Goal: Connect with others: Connect with others

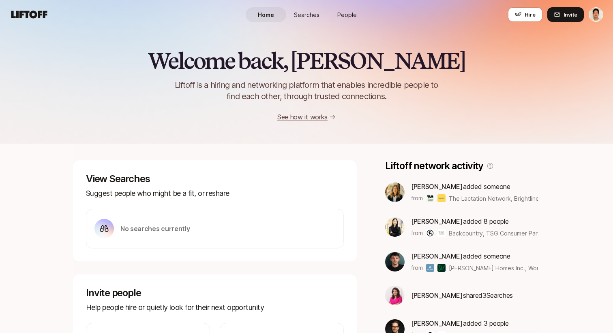
click at [344, 17] on span "People" at bounding box center [346, 15] width 19 height 9
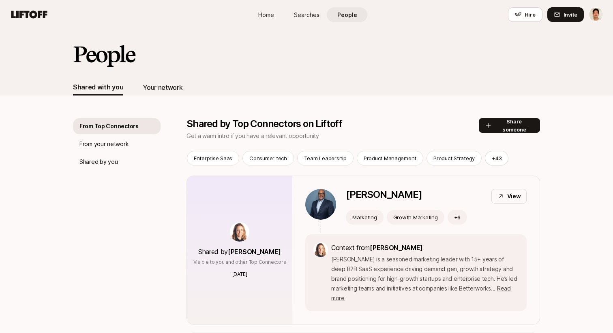
click at [170, 83] on div "Your network" at bounding box center [163, 87] width 40 height 11
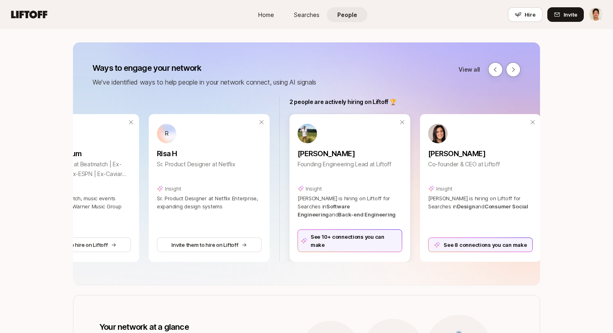
scroll to position [0, 767]
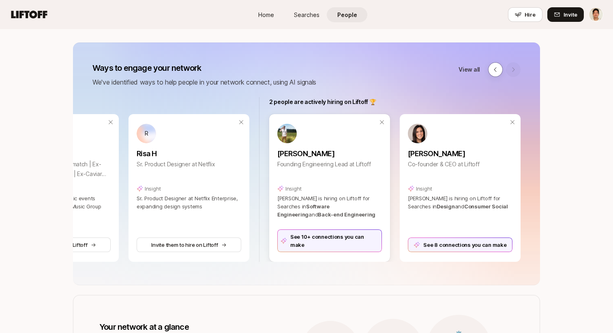
click at [335, 246] on div "See 10+ connections you can make" at bounding box center [329, 241] width 105 height 23
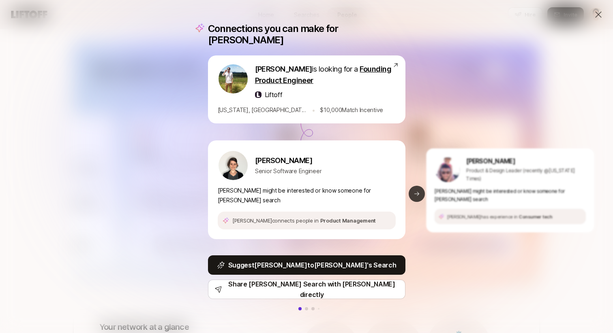
click at [411, 186] on button "Next slide" at bounding box center [416, 194] width 16 height 16
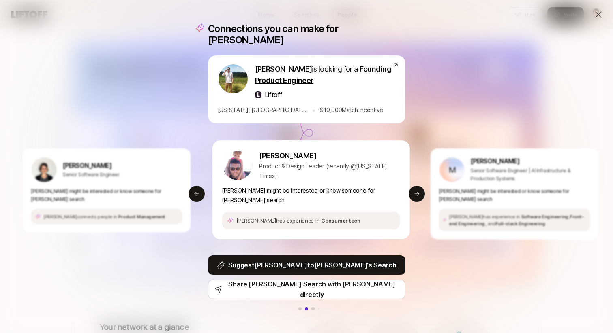
click at [458, 103] on div "Connections you can make for Tyler Tyler Kieft is looking for a Founding Produc…" at bounding box center [306, 166] width 613 height 333
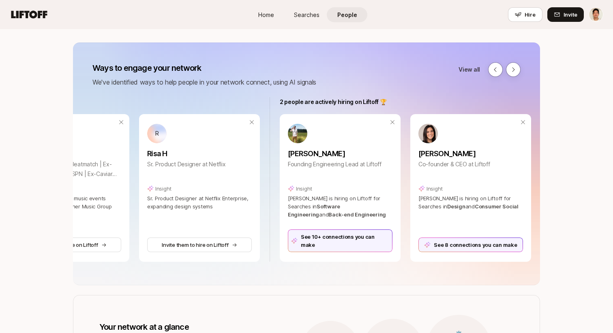
scroll to position [0, 757]
click at [339, 249] on div "See 10+ connections you can make" at bounding box center [339, 241] width 105 height 23
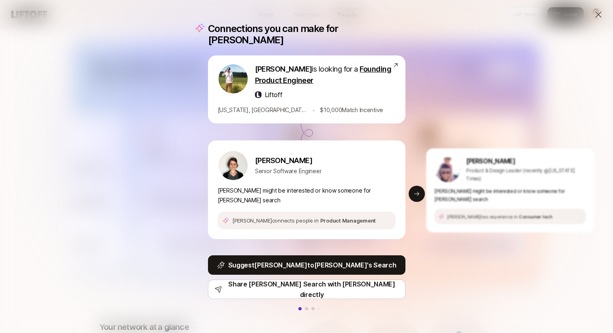
click at [438, 106] on div "Connections you can make for Tyler Tyler Kieft is looking for a Founding Produc…" at bounding box center [306, 166] width 613 height 333
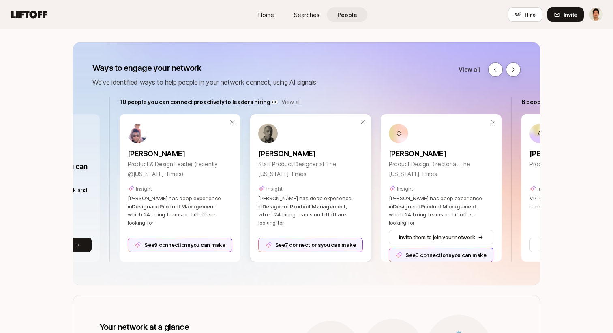
scroll to position [0, 99]
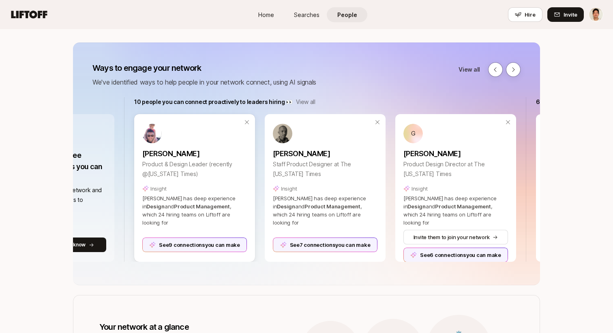
click at [205, 242] on div "See 9 connections you can make" at bounding box center [194, 245] width 105 height 15
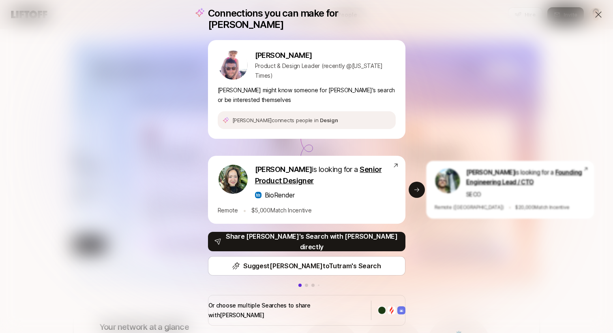
click at [430, 171] on div "Carter Cleveland is looking for a Founding Engineering Lead / CTO SECO Remote (…" at bounding box center [510, 190] width 168 height 58
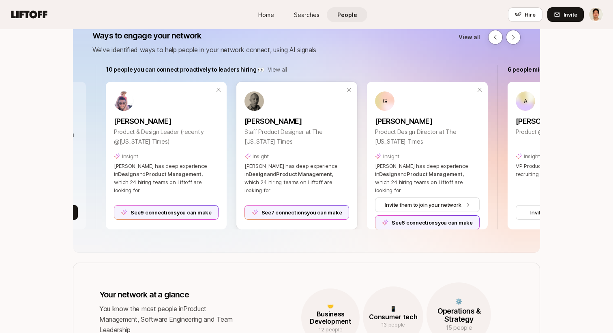
scroll to position [0, 105]
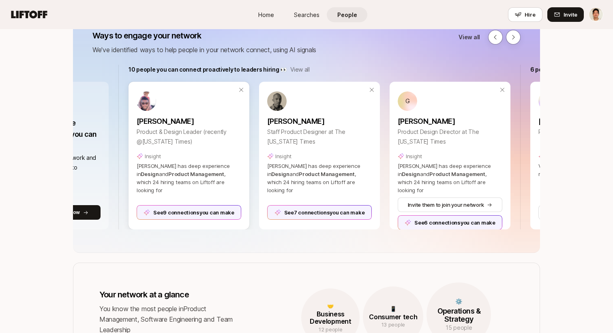
click at [214, 214] on div "See 9 connections you can make" at bounding box center [189, 212] width 105 height 15
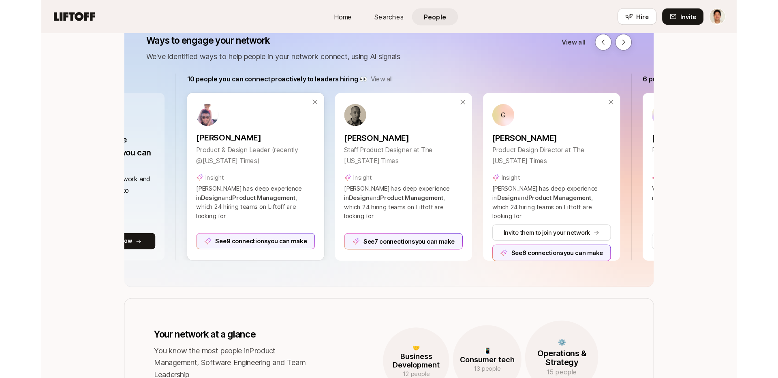
scroll to position [0, 0]
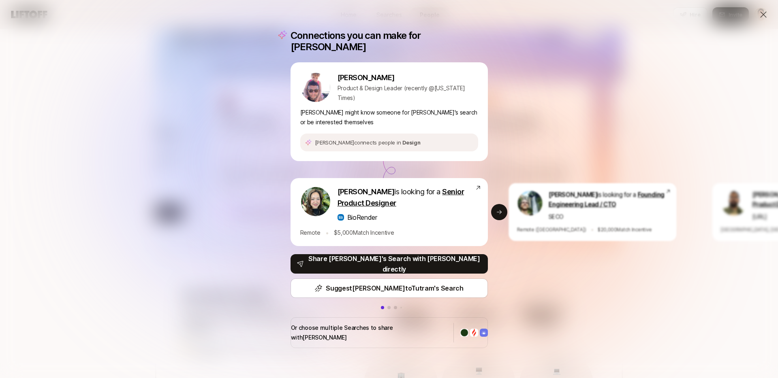
click at [265, 72] on div "Connections you can make for Alex Alex Rainert Product & Design Leader (recentl…" at bounding box center [389, 189] width 778 height 378
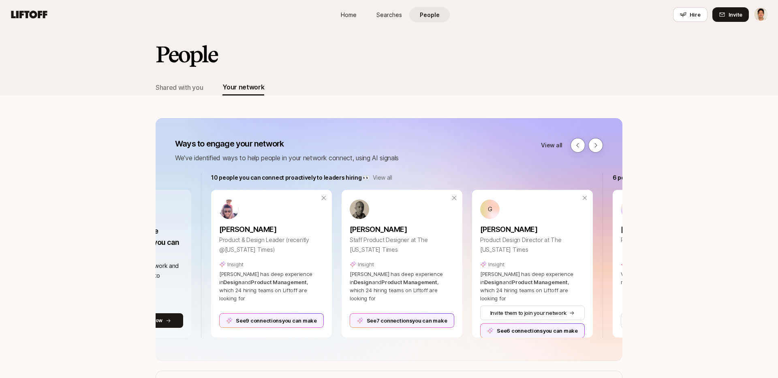
scroll to position [108, 0]
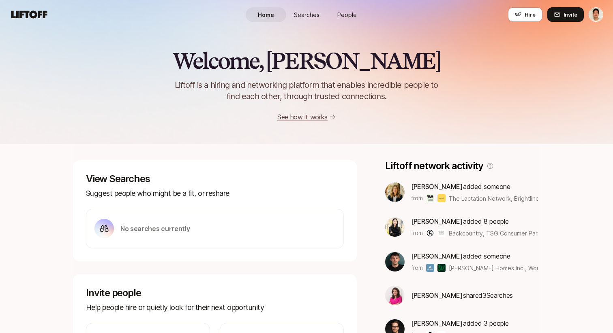
click at [320, 16] on link "Searches" at bounding box center [306, 14] width 41 height 15
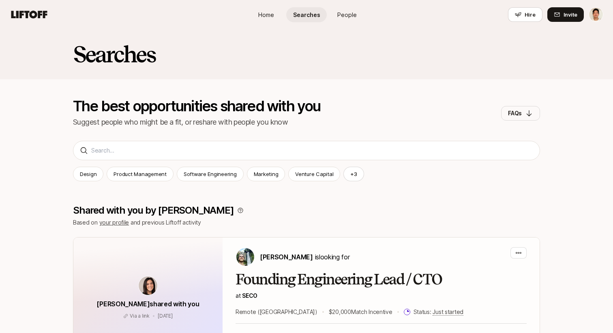
click at [339, 17] on span "People" at bounding box center [346, 15] width 19 height 9
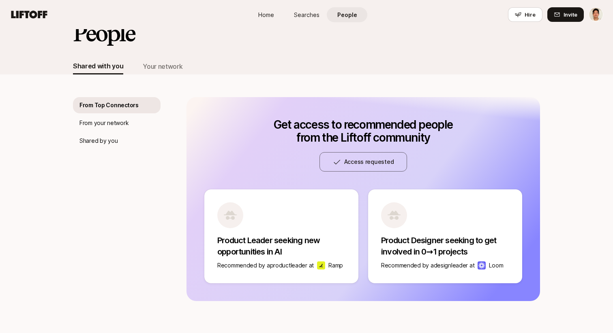
scroll to position [26, 0]
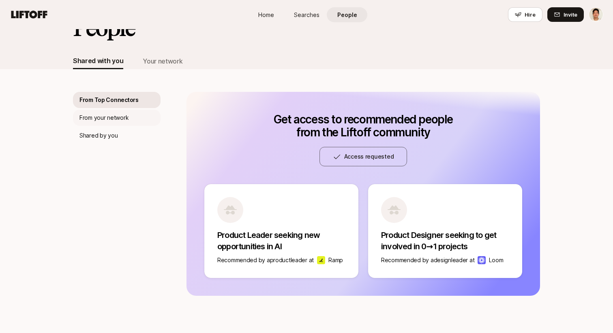
click at [128, 116] on p "From your network" at bounding box center [103, 118] width 49 height 10
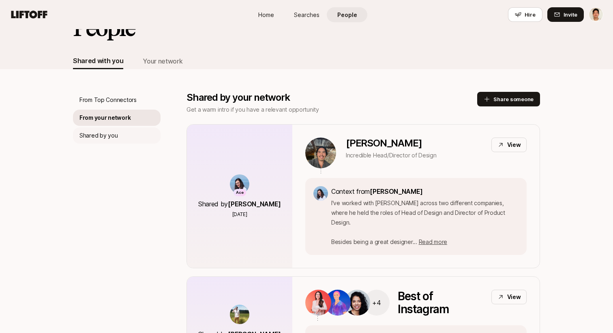
click at [121, 137] on div "Shared by you" at bounding box center [117, 136] width 88 height 16
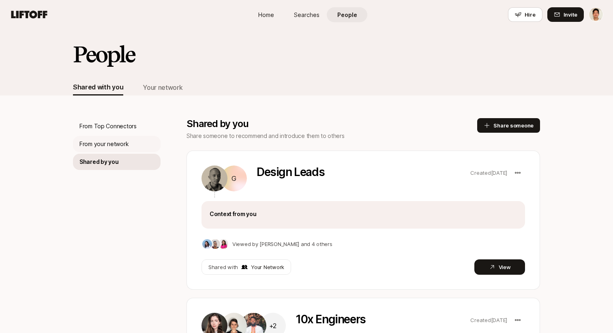
click at [126, 147] on p "From your network" at bounding box center [103, 144] width 49 height 10
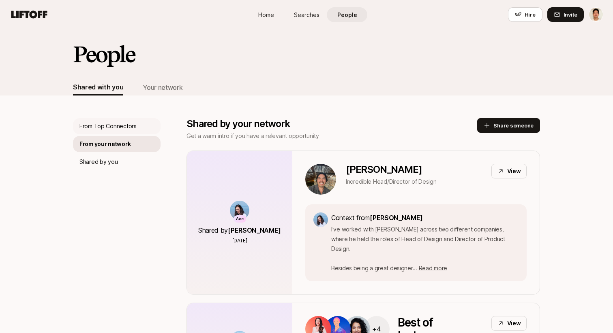
click at [129, 128] on p "From Top Connectors" at bounding box center [107, 127] width 57 height 10
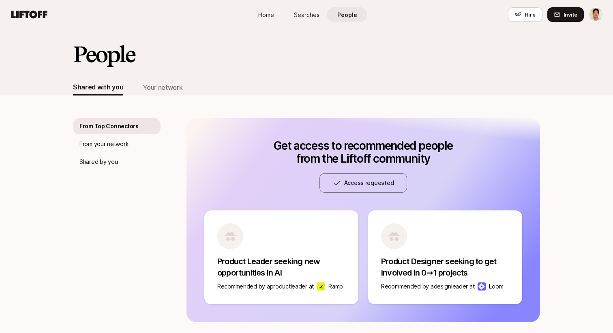
click at [169, 96] on div "From Top Connectors From your network Shared by you Get access to recommended p…" at bounding box center [306, 209] width 467 height 227
click at [167, 93] on div "Your network" at bounding box center [163, 87] width 40 height 16
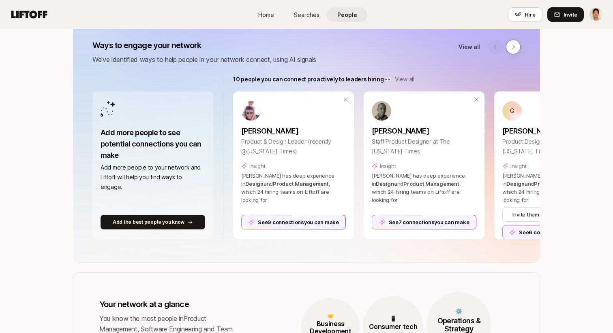
scroll to position [82, 0]
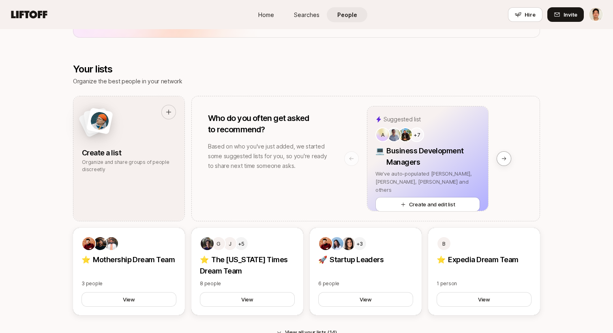
scroll to position [610, 0]
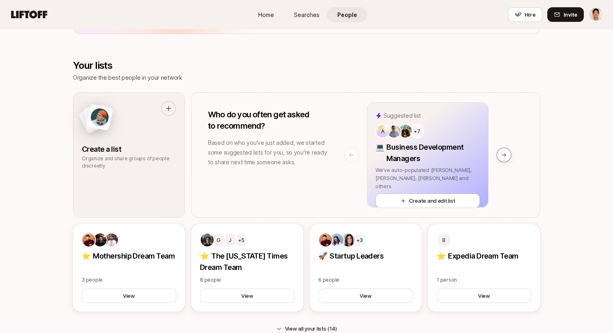
click at [505, 151] on button at bounding box center [503, 155] width 15 height 15
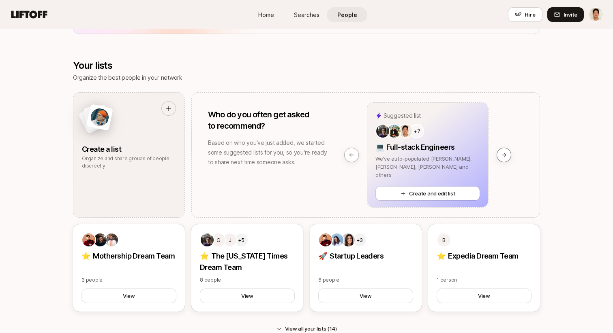
click at [502, 159] on button at bounding box center [503, 155] width 15 height 15
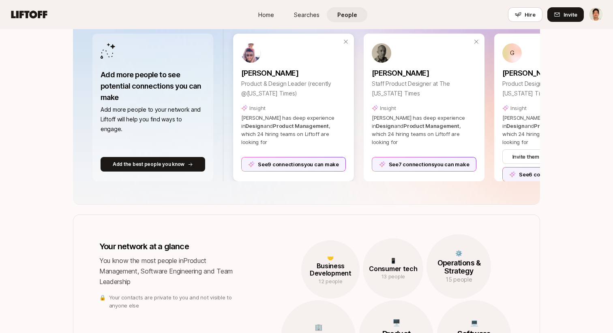
scroll to position [23, 0]
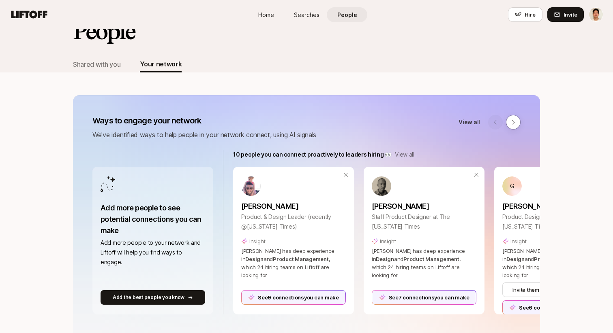
click at [307, 8] on link "Searches" at bounding box center [306, 14] width 41 height 15
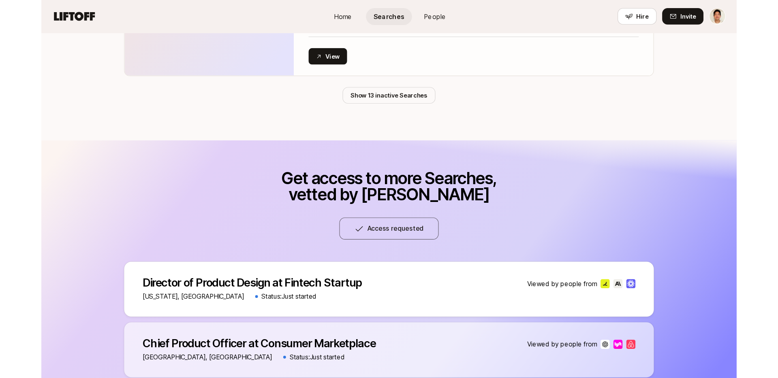
scroll to position [2727, 0]
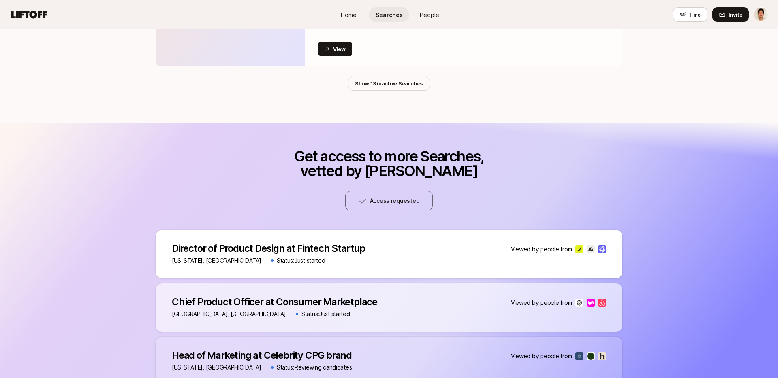
click at [437, 13] on span "People" at bounding box center [429, 15] width 19 height 9
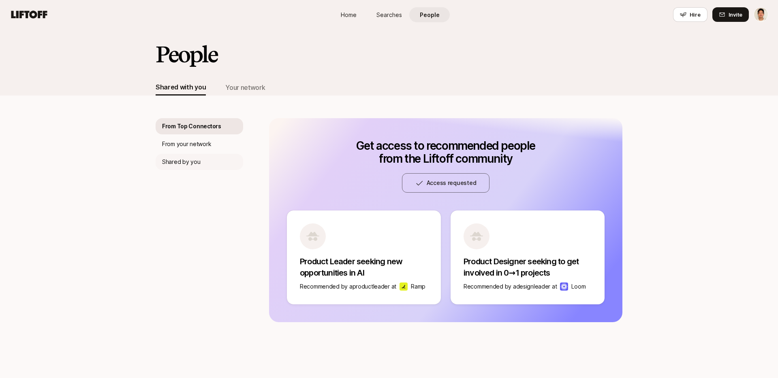
click at [191, 164] on p "Shared by you" at bounding box center [181, 162] width 38 height 10
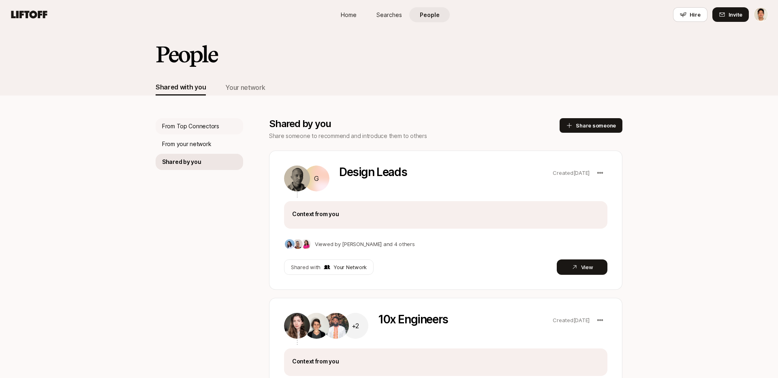
click at [197, 129] on p "From Top Connectors" at bounding box center [190, 127] width 57 height 10
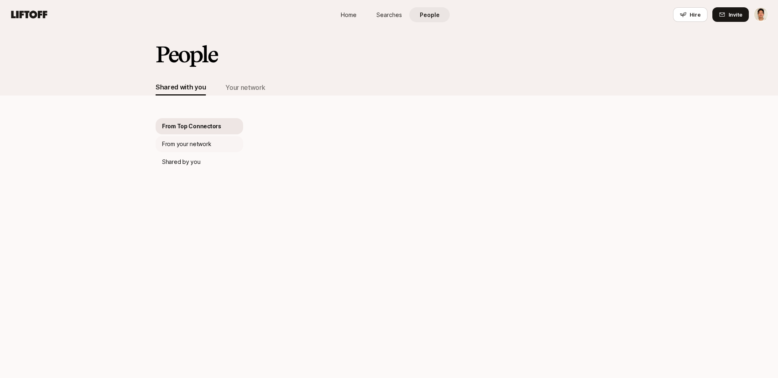
click at [195, 143] on p "From your network" at bounding box center [186, 144] width 49 height 10
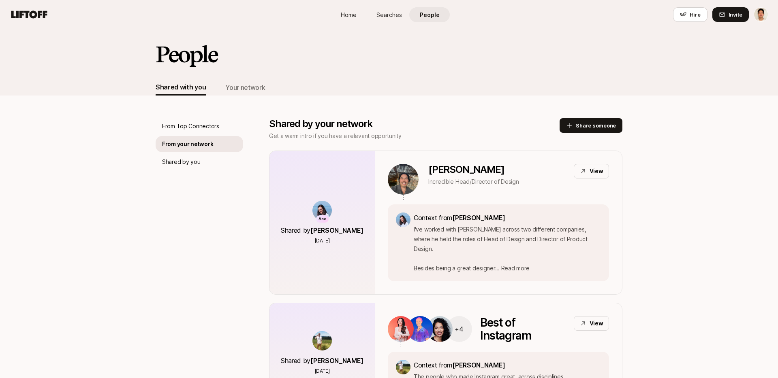
click at [356, 18] on link "Home" at bounding box center [348, 14] width 41 height 15
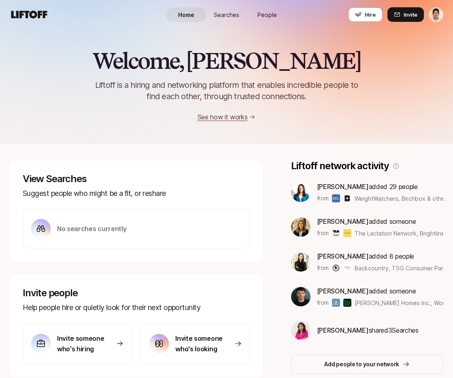
click at [273, 12] on span "People" at bounding box center [267, 15] width 19 height 9
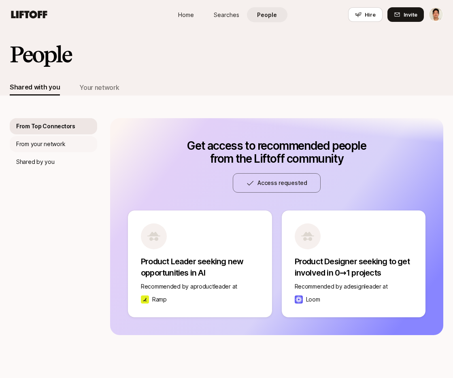
click at [66, 139] on div "From your network" at bounding box center [54, 144] width 88 height 16
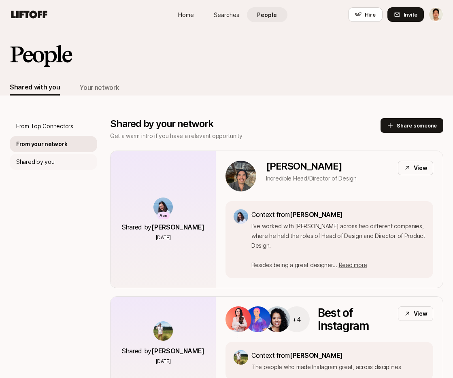
click at [58, 161] on div "Shared by you" at bounding box center [54, 162] width 88 height 16
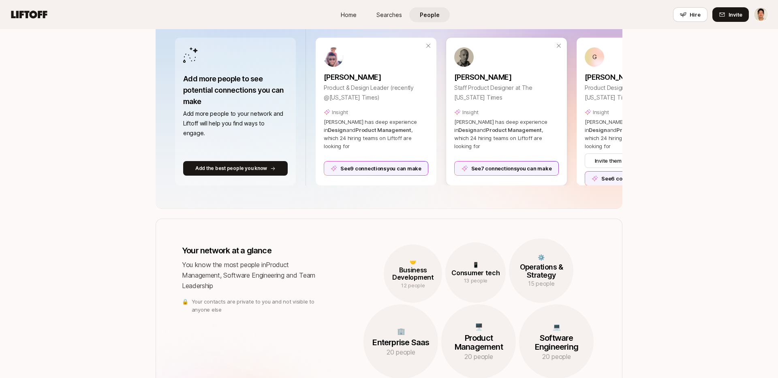
scroll to position [331, 0]
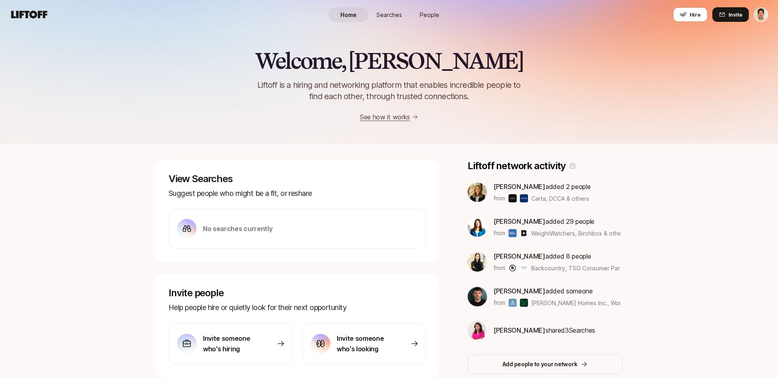
click at [214, 52] on div "Welcome, [PERSON_NAME] is a hiring and networking platform that enables incredi…" at bounding box center [389, 86] width 778 height 74
click at [390, 4] on div "Home Searches People Hire" at bounding box center [389, 14] width 122 height 29
click at [389, 12] on span "Searches" at bounding box center [389, 15] width 26 height 9
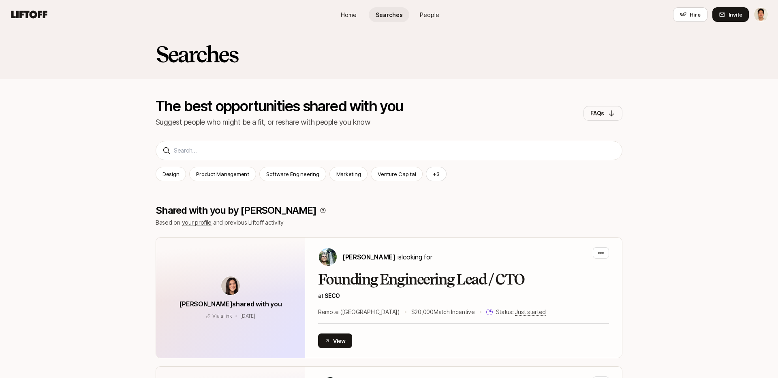
click at [431, 13] on span "People" at bounding box center [429, 15] width 19 height 9
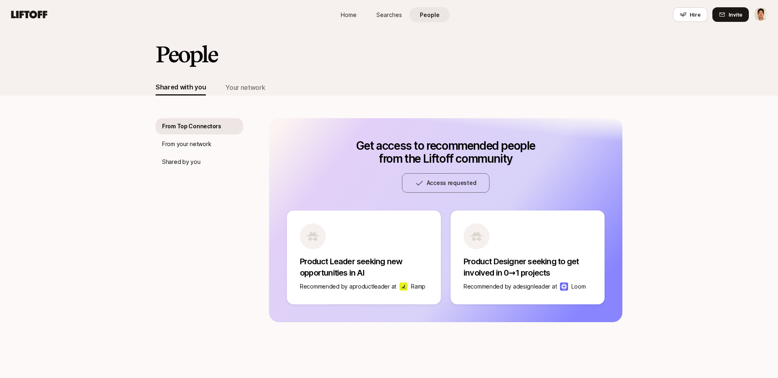
click at [223, 152] on div "From Top Connectors From your network Shared by you" at bounding box center [200, 220] width 88 height 204
click at [205, 138] on div "From your network" at bounding box center [200, 144] width 88 height 16
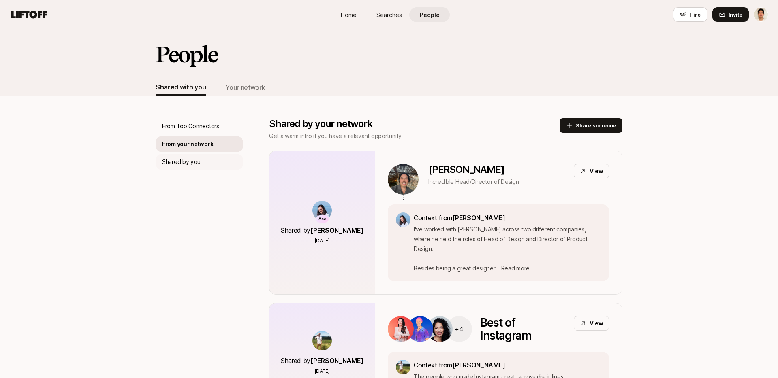
click at [191, 159] on p "Shared by you" at bounding box center [181, 162] width 38 height 10
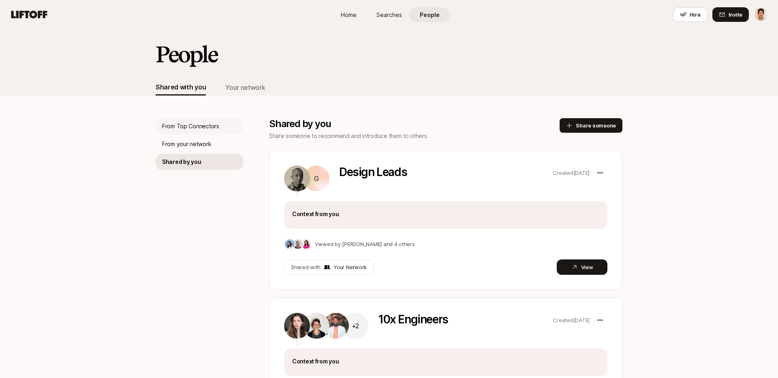
click at [178, 126] on p "From Top Connectors" at bounding box center [190, 127] width 57 height 10
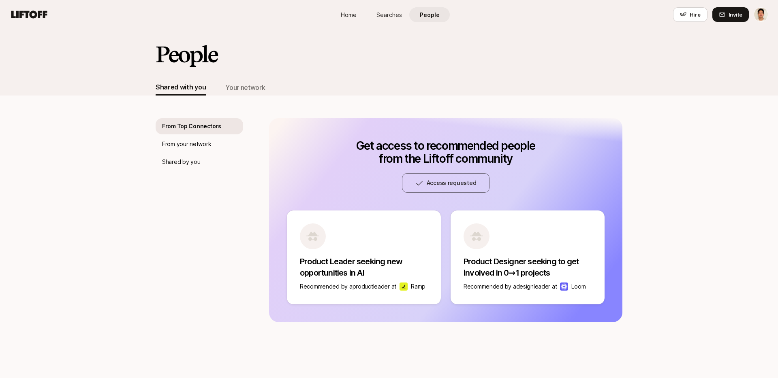
click at [177, 135] on div "From Top Connectors From your network Shared by you" at bounding box center [200, 220] width 88 height 204
click at [348, 16] on span "Home" at bounding box center [349, 15] width 16 height 9
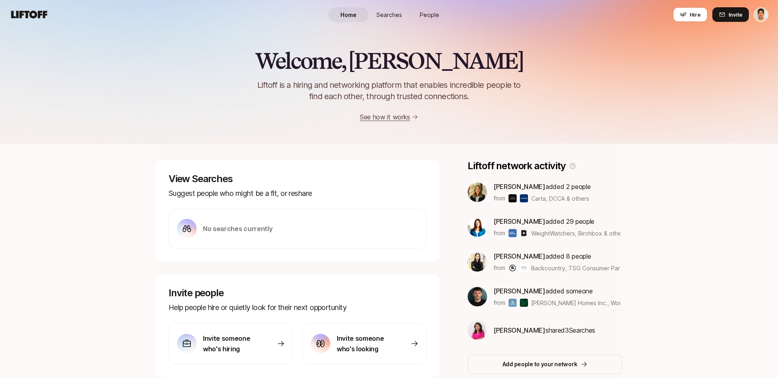
click at [264, 23] on nav "Home Searches People Hire Hire Invite" at bounding box center [389, 14] width 778 height 29
